Goal: Task Accomplishment & Management: Complete application form

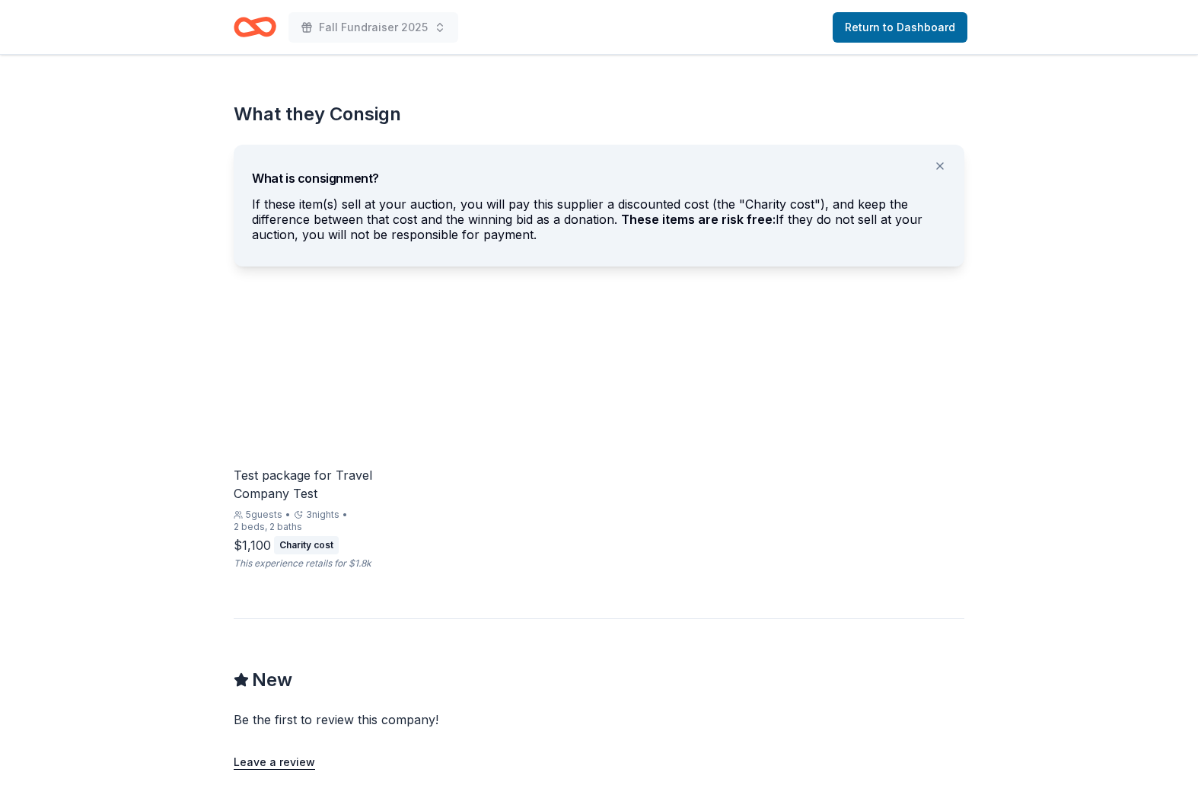
scroll to position [786, 0]
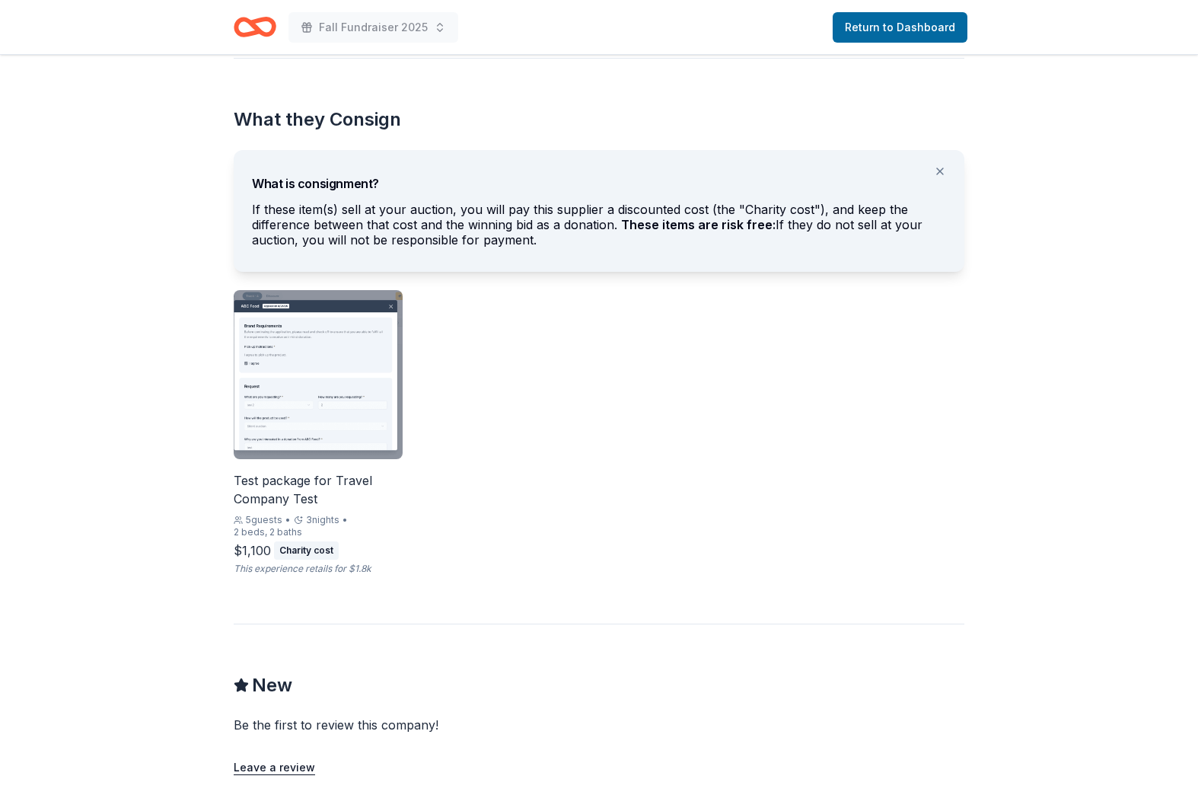
click at [269, 474] on div "Test package for Travel Company Test" at bounding box center [318, 489] width 169 height 37
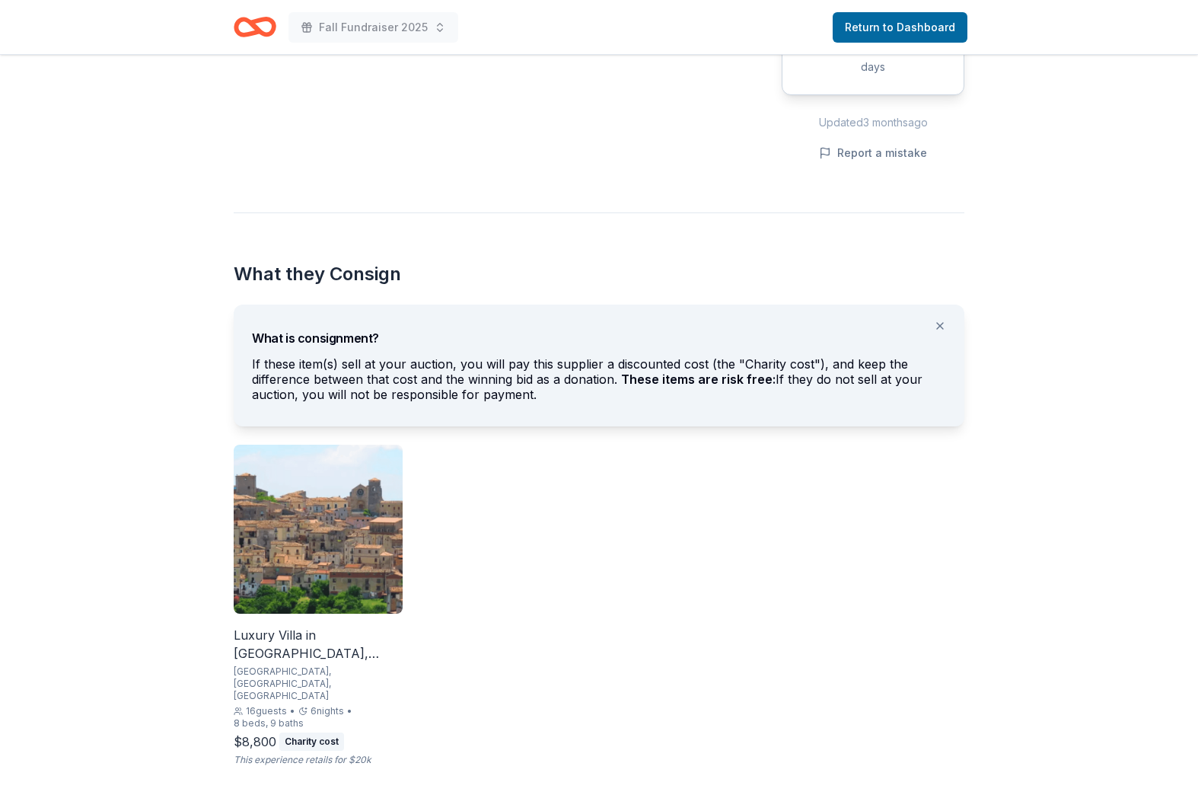
scroll to position [633, 0]
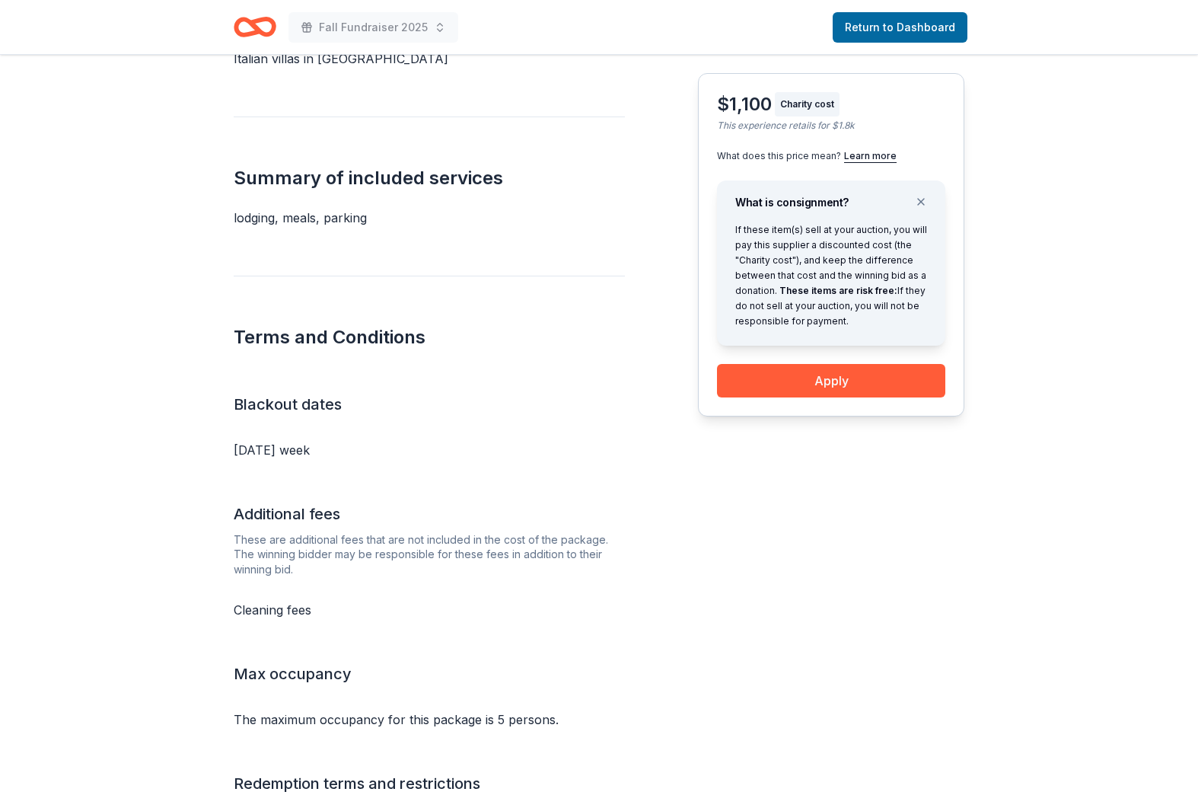
scroll to position [613, 0]
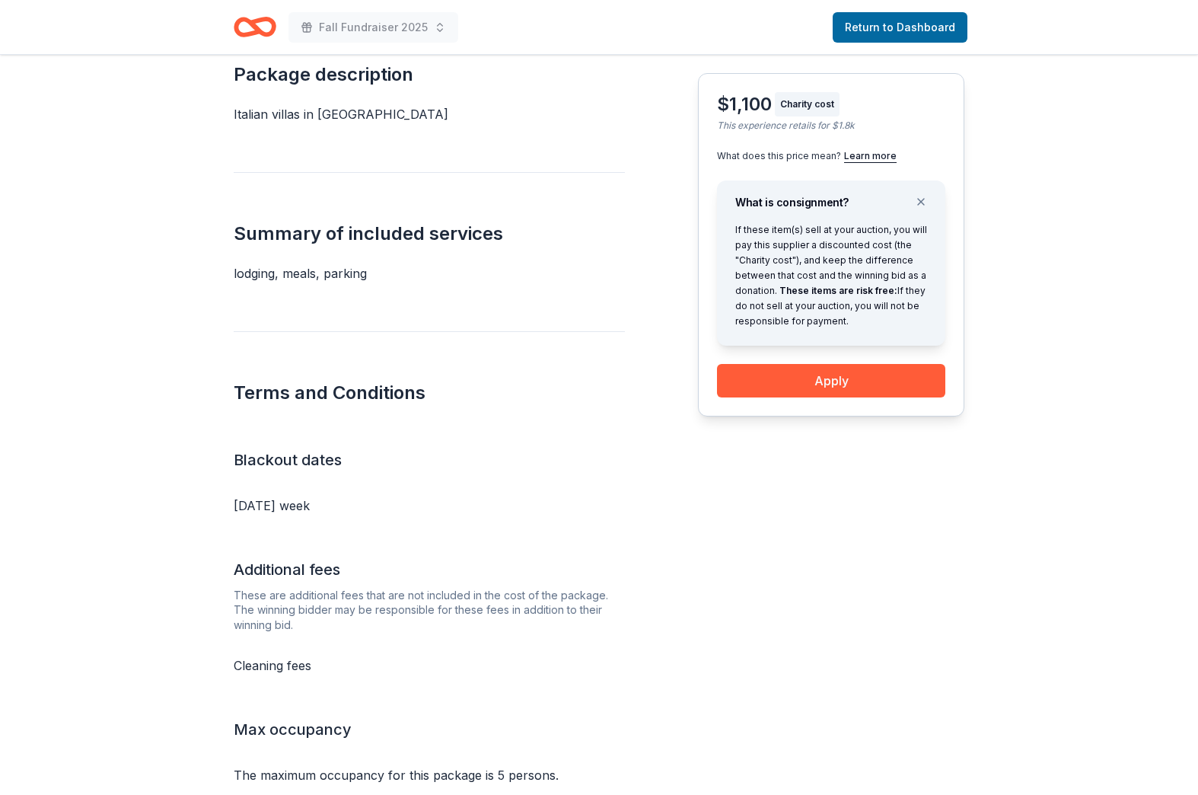
click at [871, 146] on div "What does this price mean? Learn more" at bounding box center [831, 148] width 228 height 27
click at [871, 156] on button "Learn more" at bounding box center [870, 156] width 53 height 12
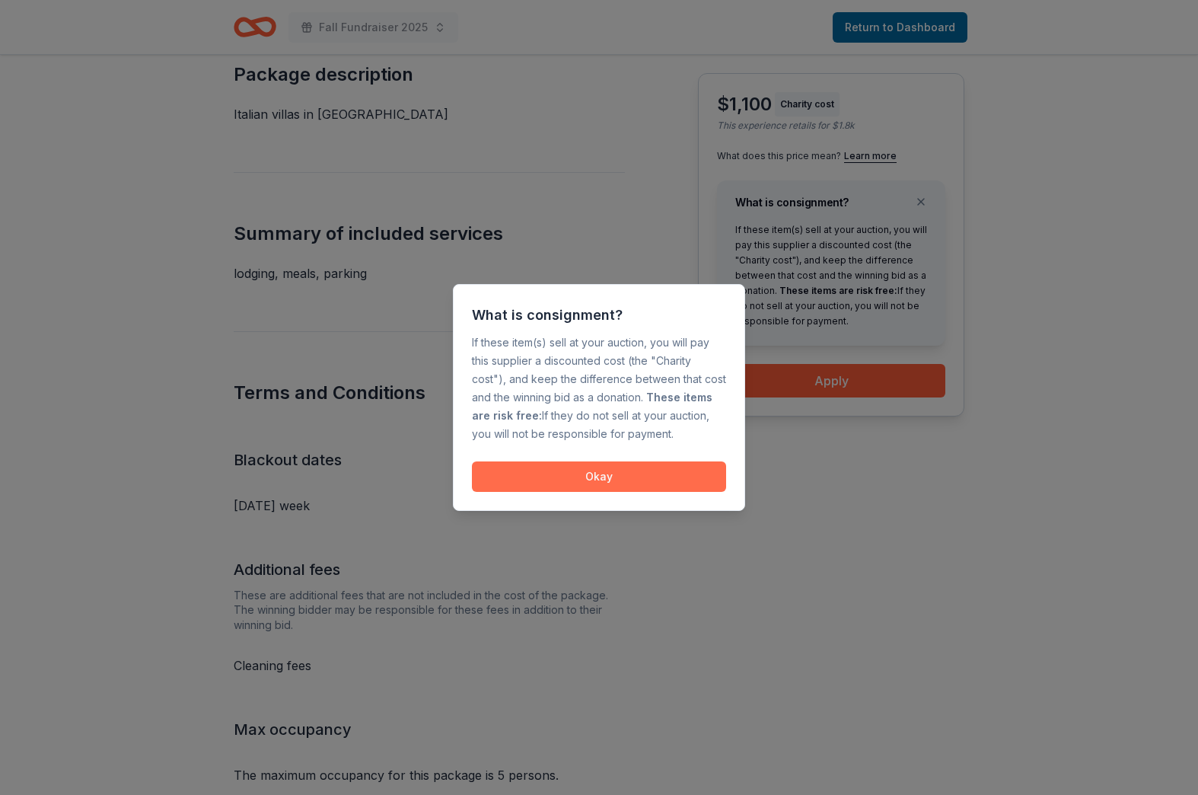
click at [655, 486] on button "Okay" at bounding box center [599, 476] width 254 height 30
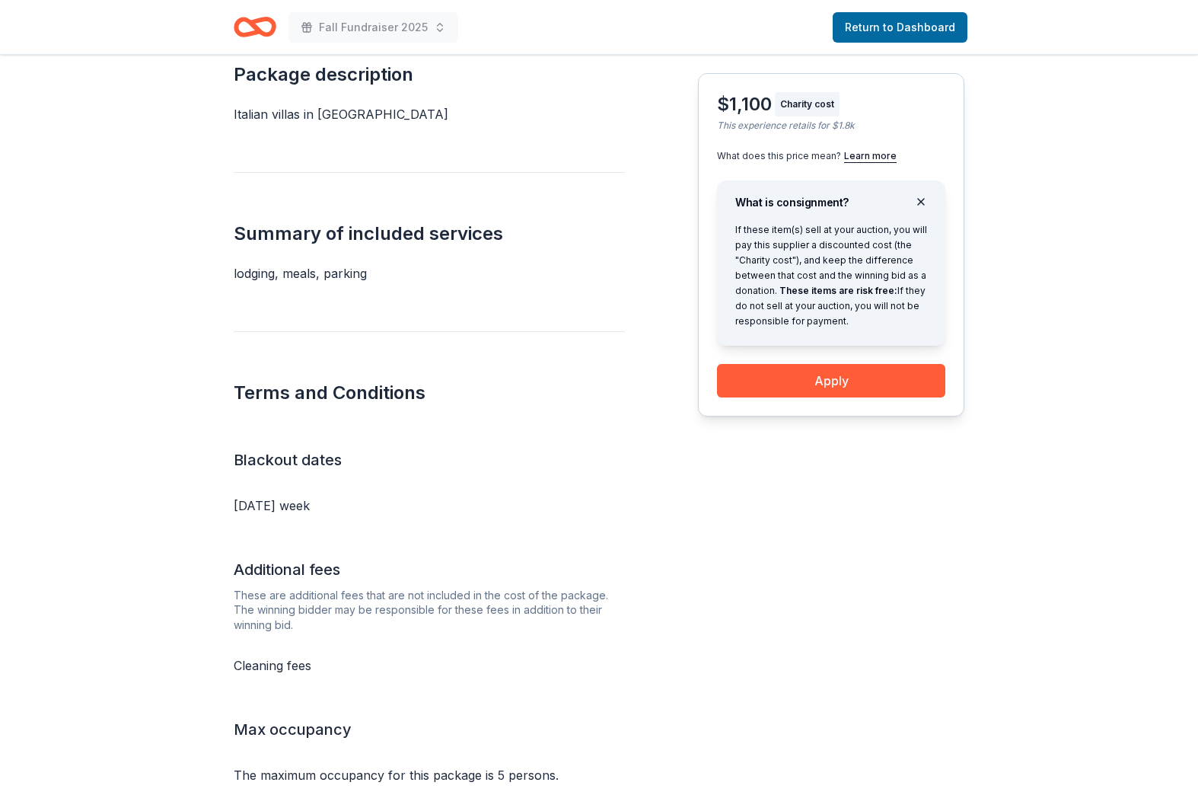
click at [923, 200] on button at bounding box center [921, 202] width 37 height 30
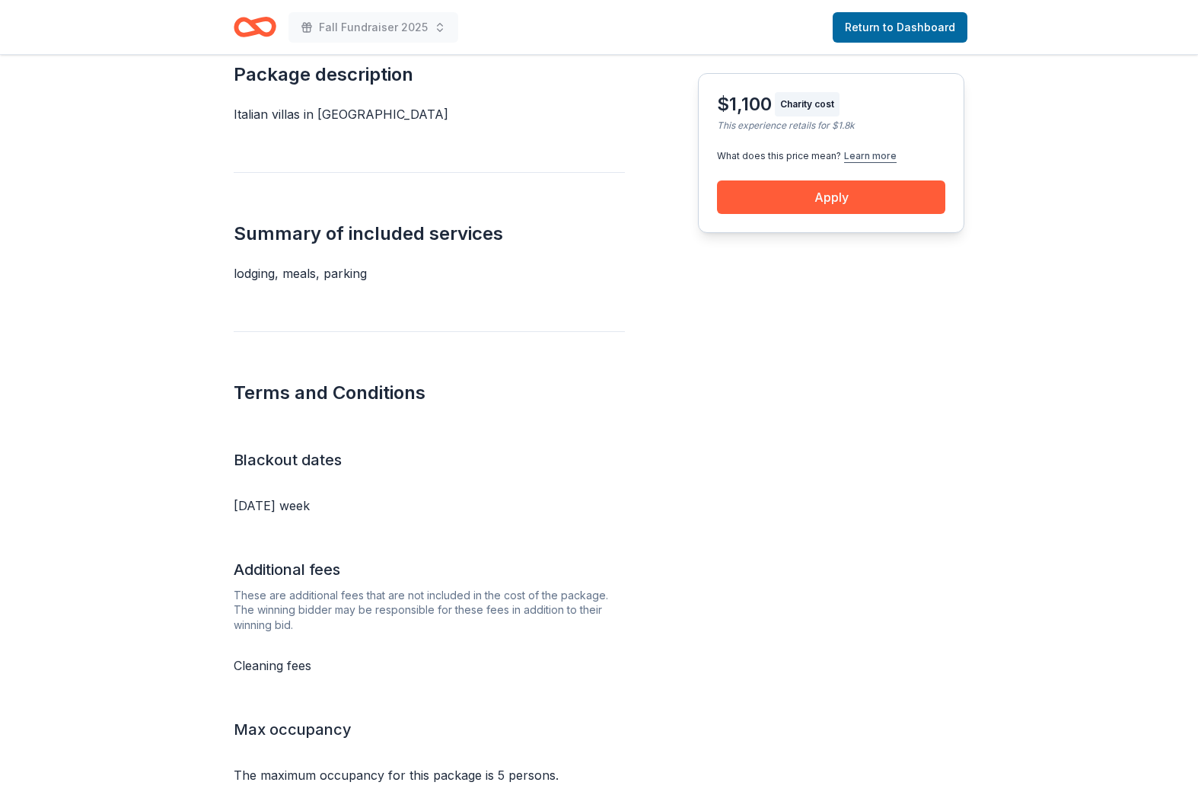
click at [861, 151] on button "Learn more" at bounding box center [870, 156] width 53 height 12
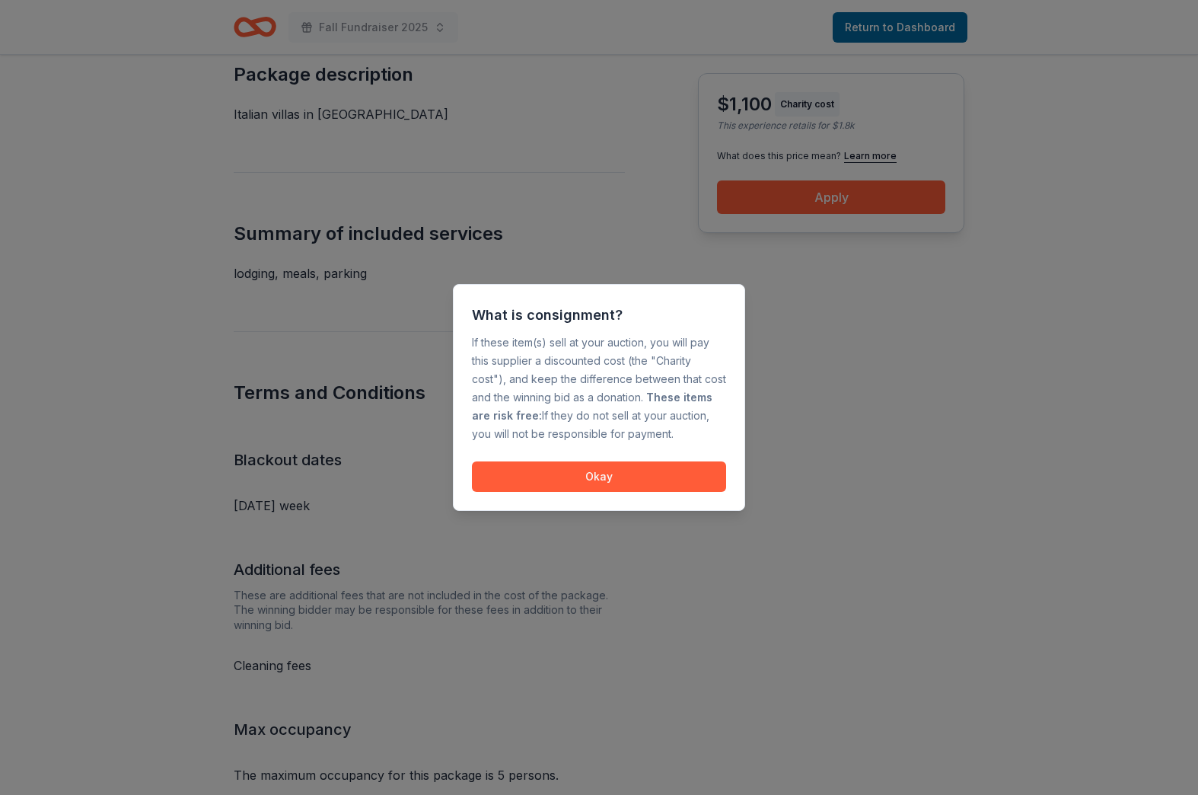
click at [831, 362] on div at bounding box center [599, 397] width 1198 height 795
click at [659, 471] on button "Okay" at bounding box center [599, 476] width 254 height 30
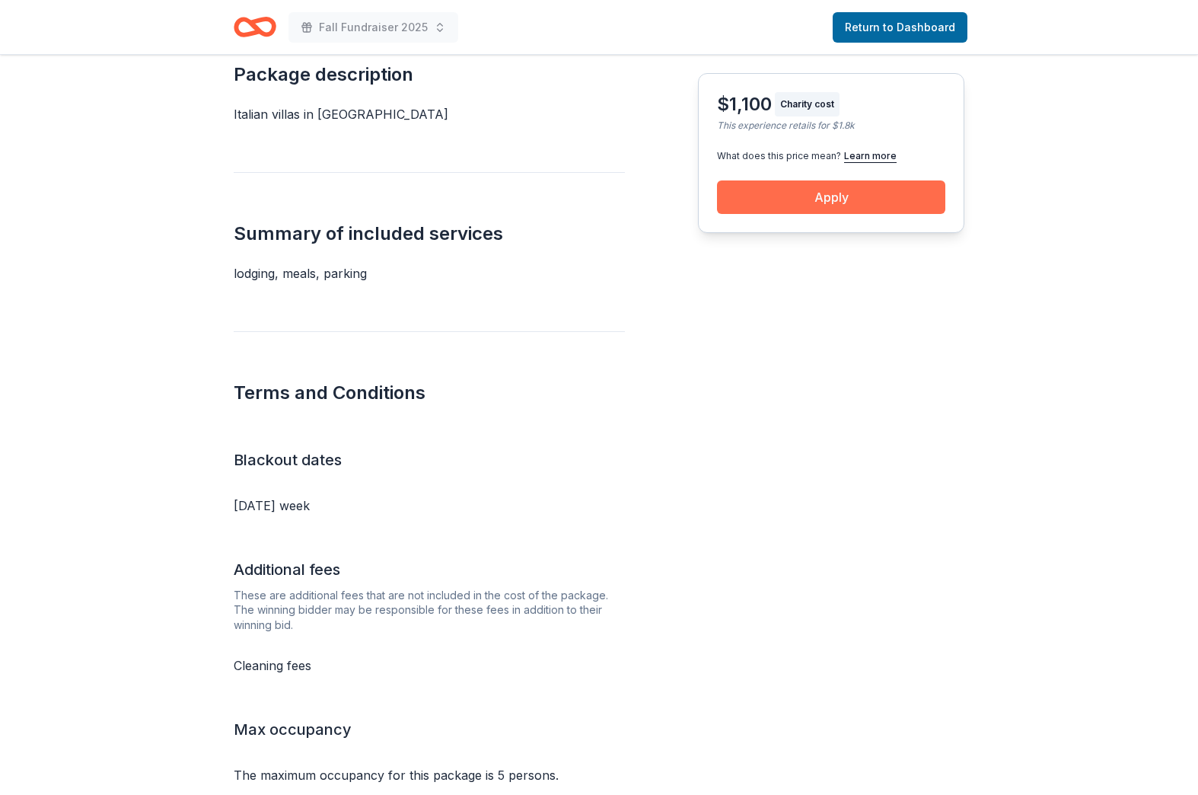
click at [850, 205] on button "Apply" at bounding box center [831, 196] width 228 height 33
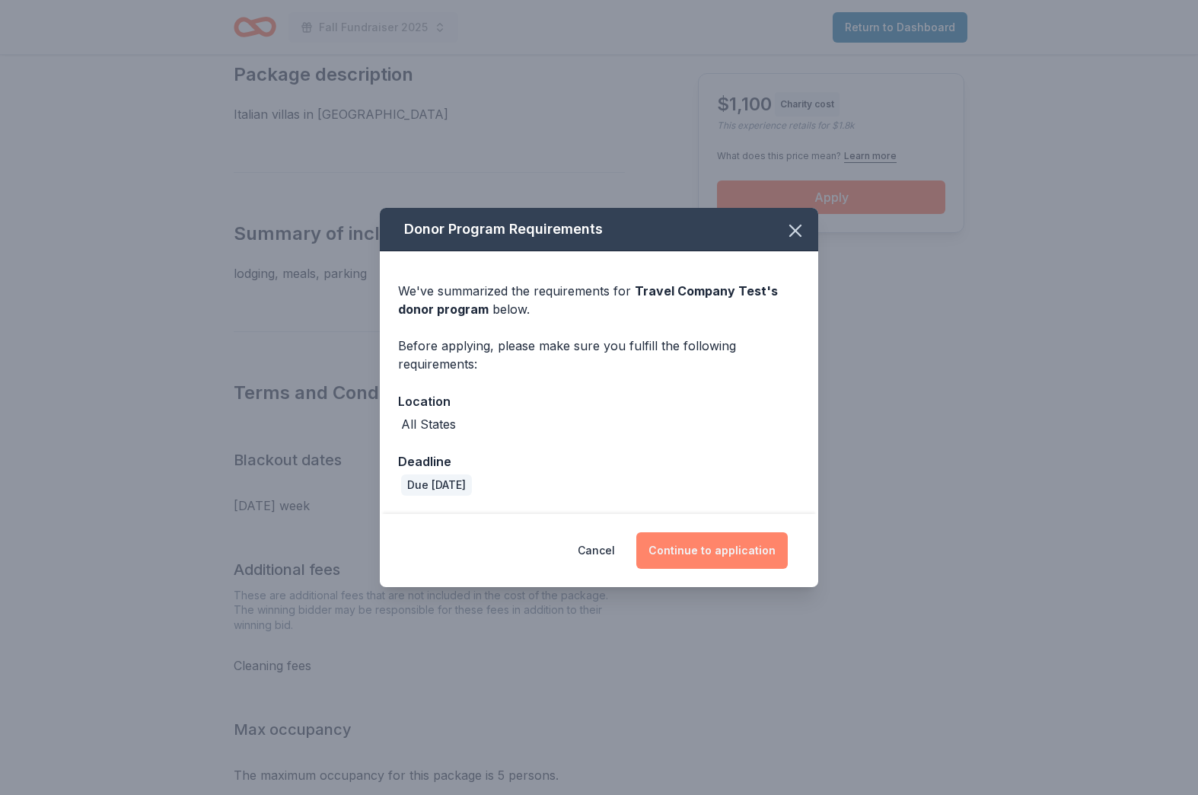
click at [733, 554] on button "Continue to application" at bounding box center [711, 550] width 151 height 37
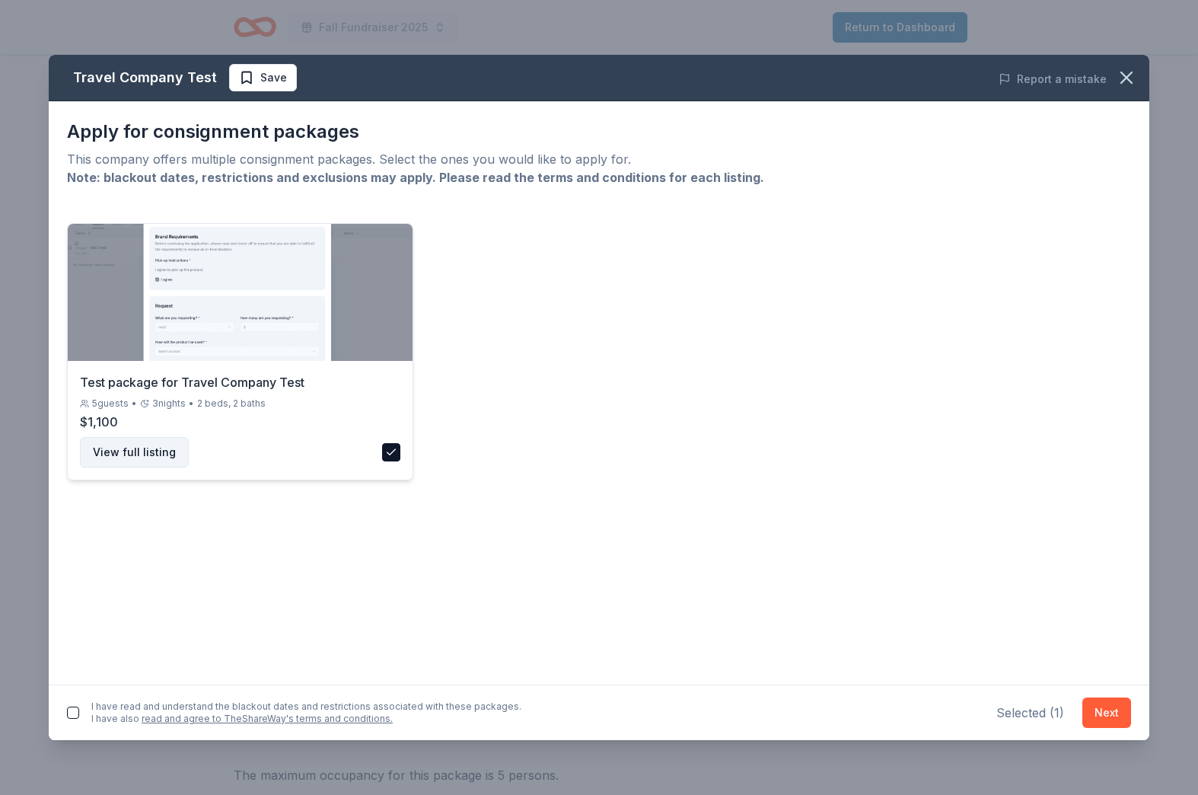
click at [157, 451] on button "View full listing" at bounding box center [134, 452] width 109 height 30
click at [1106, 718] on button "Next" at bounding box center [1106, 712] width 49 height 30
click at [72, 710] on button "button" at bounding box center [73, 709] width 12 height 12
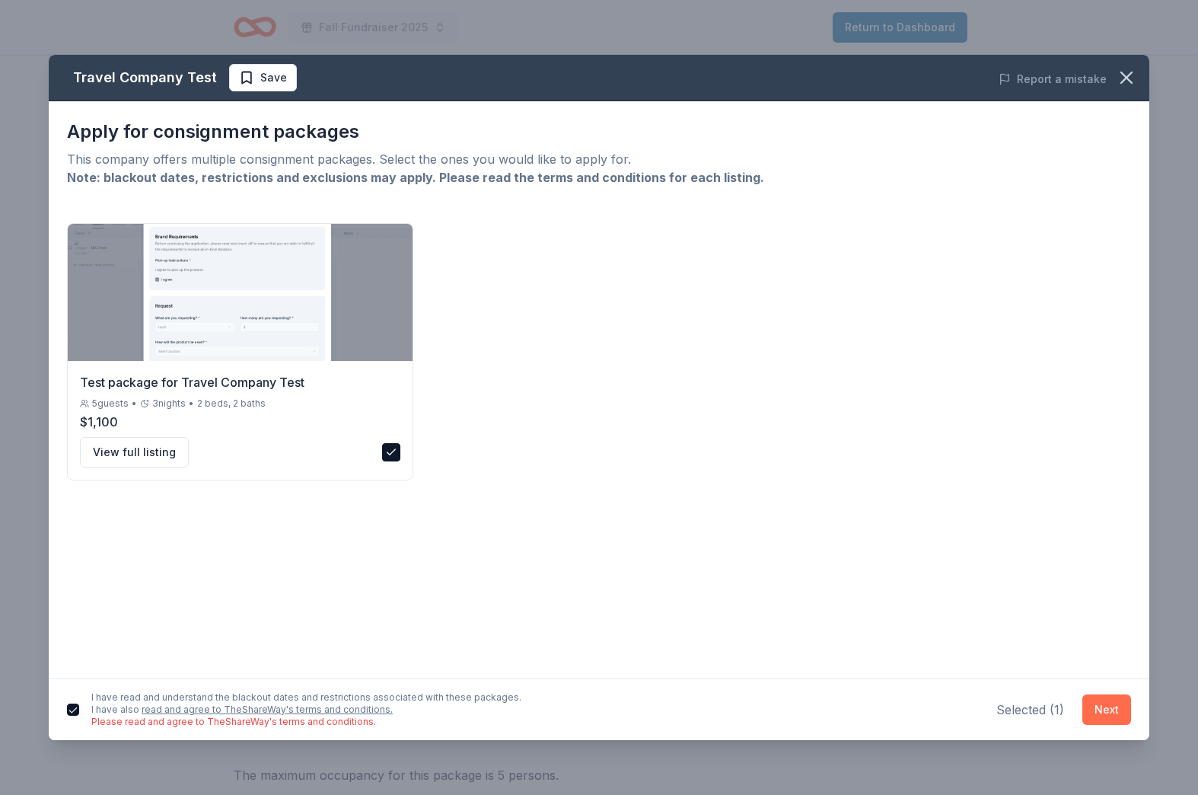
click at [1101, 715] on button "Next" at bounding box center [1106, 709] width 49 height 30
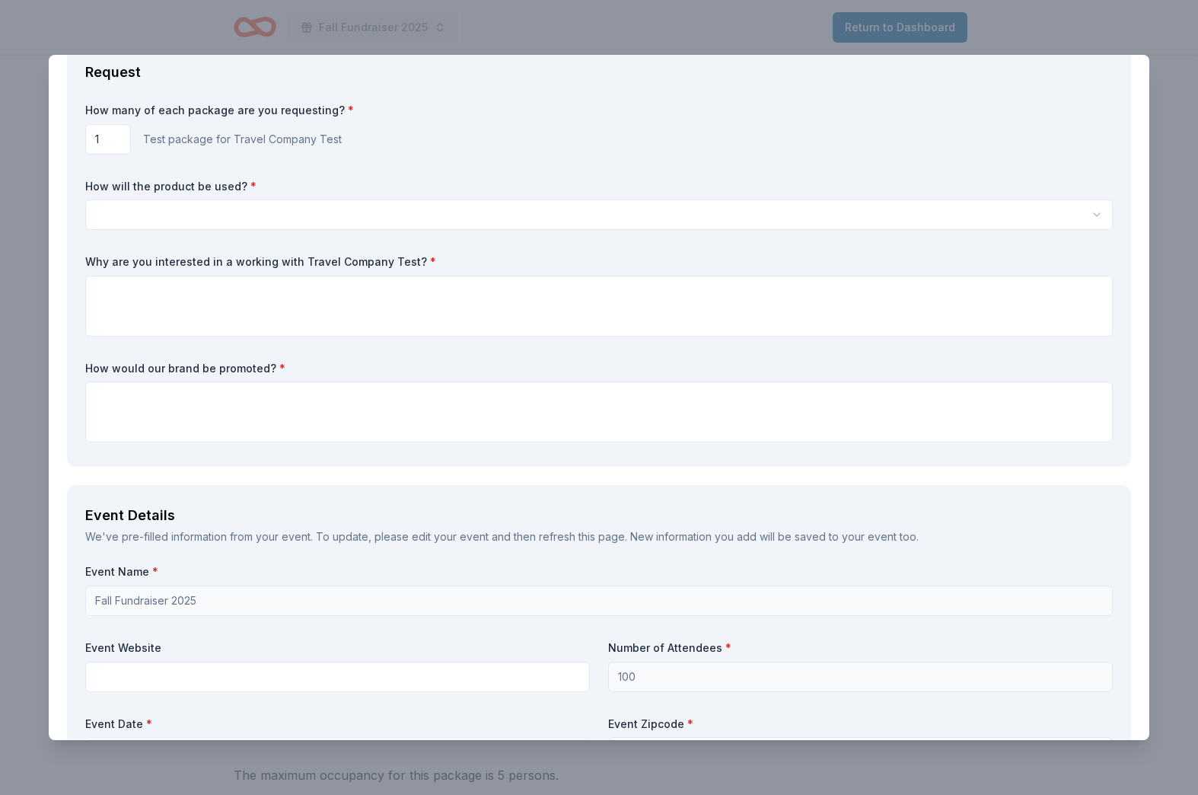
scroll to position [0, 0]
click at [582, 224] on html "Fall Fundraiser 2025 Return to Dashboard Back to Travel Company Test Test packa…" at bounding box center [599, 397] width 1198 height 795
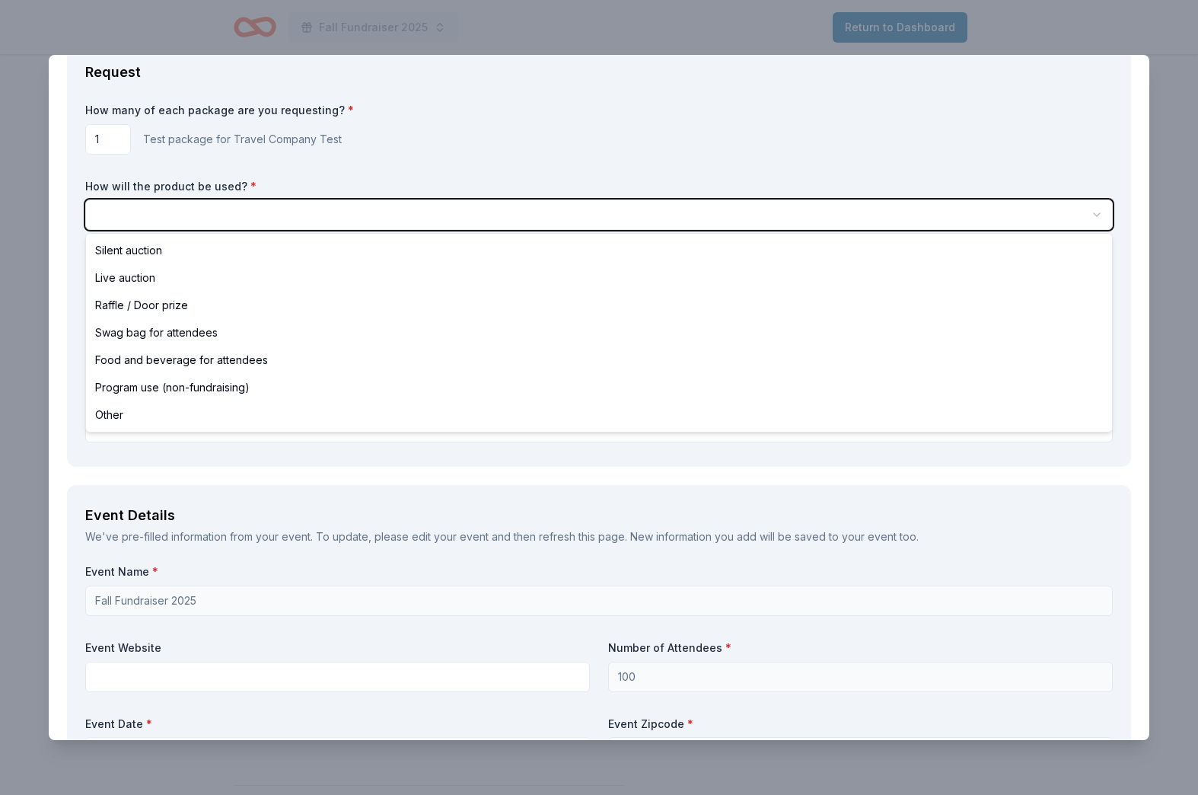
click at [587, 144] on html "Fall Fundraiser 2025 Return to Dashboard Back to Travel Company Test Test packa…" at bounding box center [599, 397] width 1198 height 795
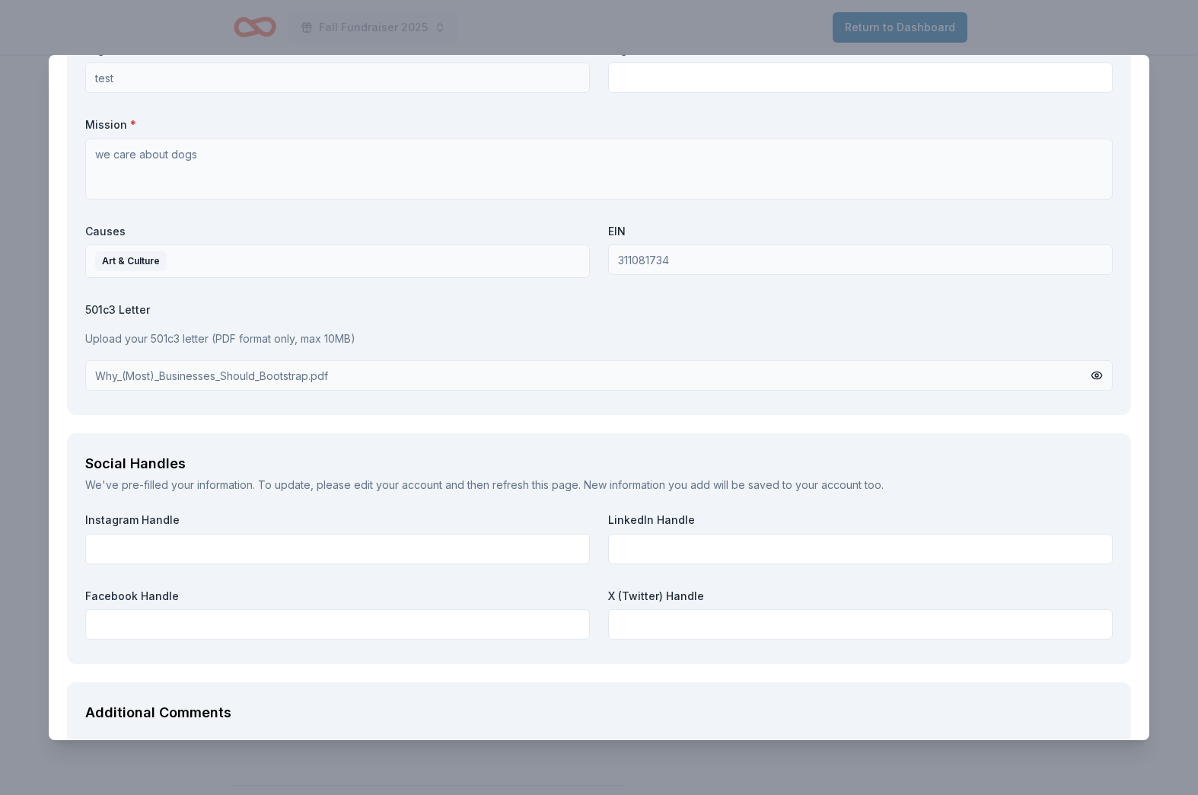
scroll to position [1548, 0]
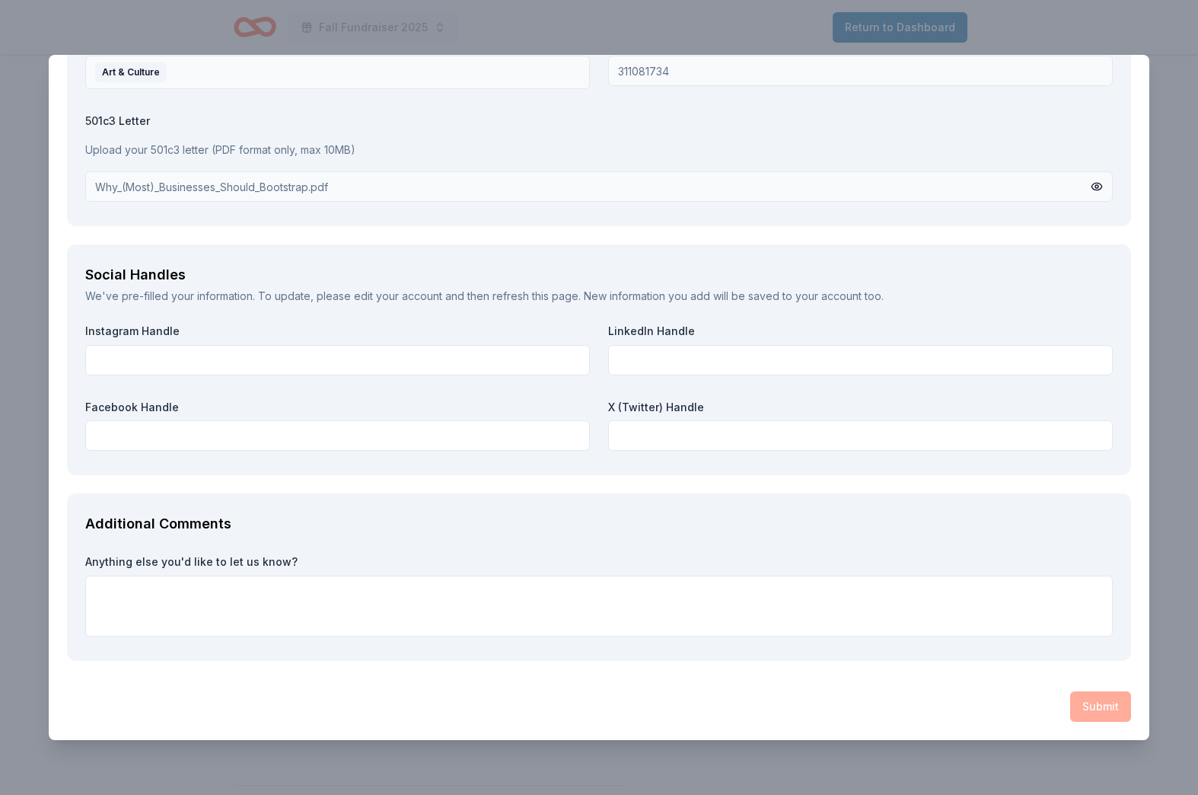
click at [1111, 36] on div "Travel Company Test Save Report a mistake Request How many of each package are …" at bounding box center [599, 397] width 1198 height 795
